Goal: Transaction & Acquisition: Subscribe to service/newsletter

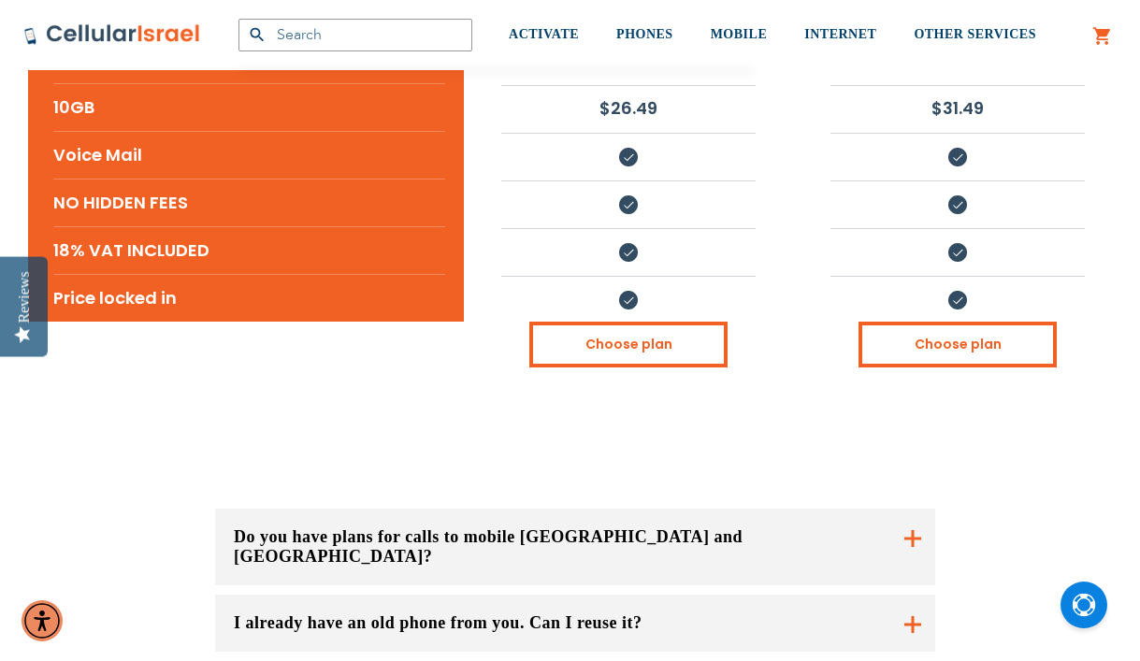
scroll to position [1019, 0]
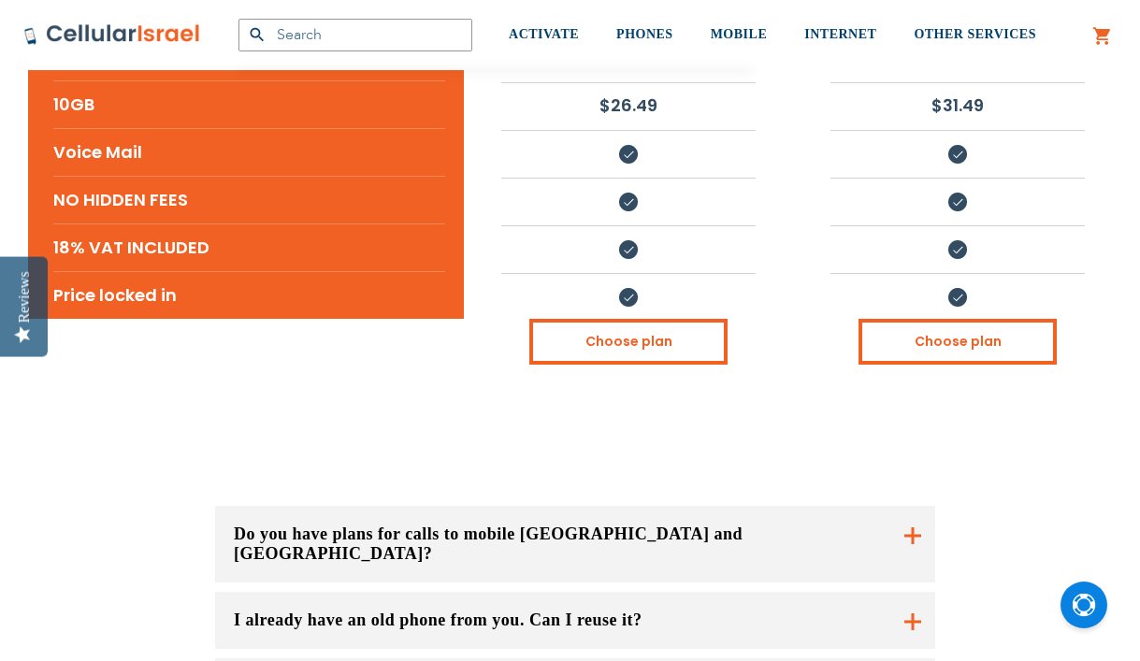
scroll to position [1033, 0]
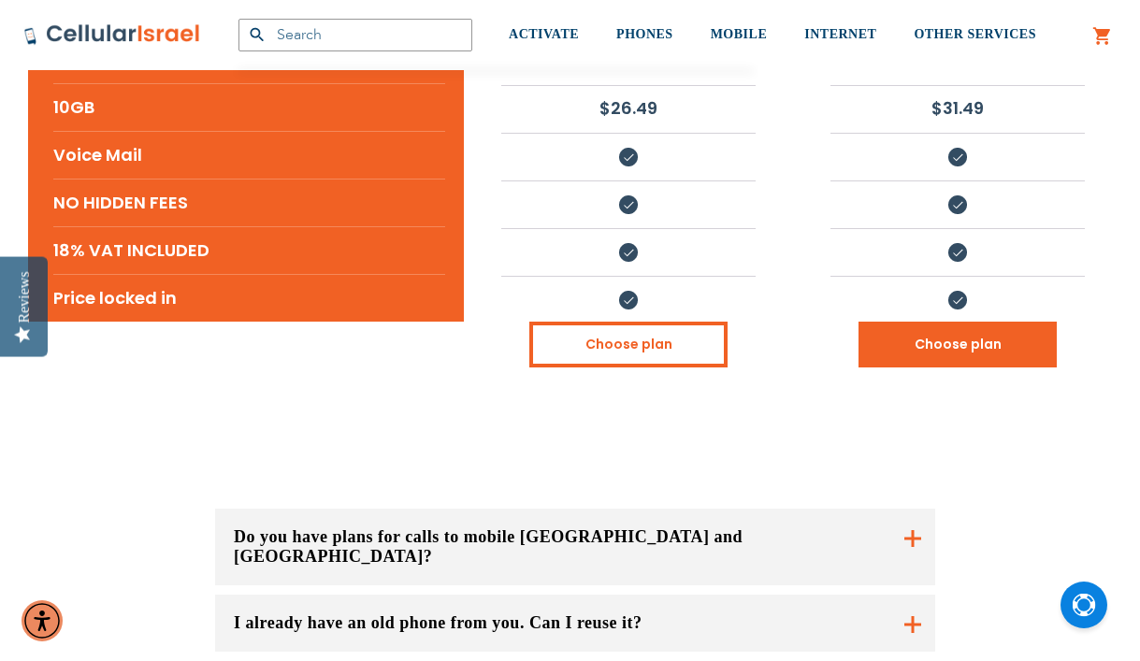
click at [914, 322] on link "Choose plan" at bounding box center [958, 345] width 198 height 46
